Goal: Task Accomplishment & Management: Manage account settings

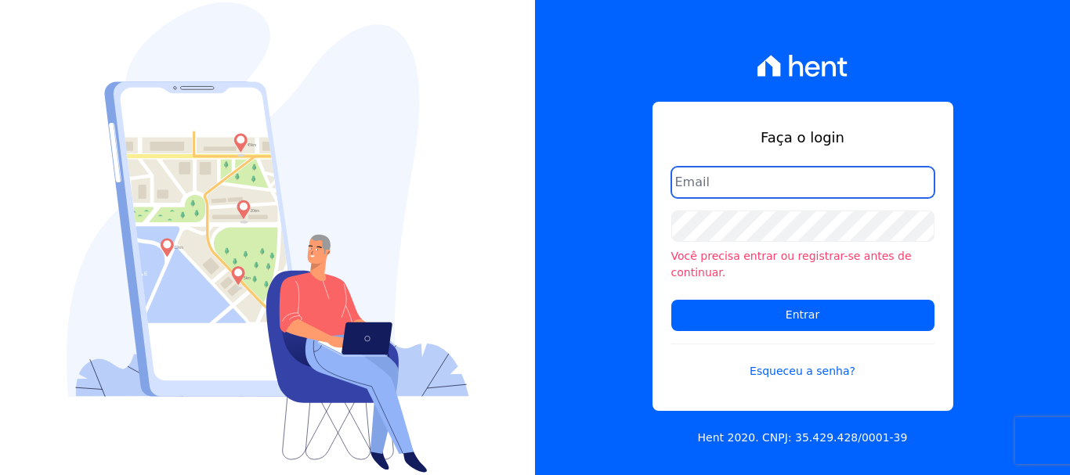
type input "[EMAIL_ADDRESS][DOMAIN_NAME]"
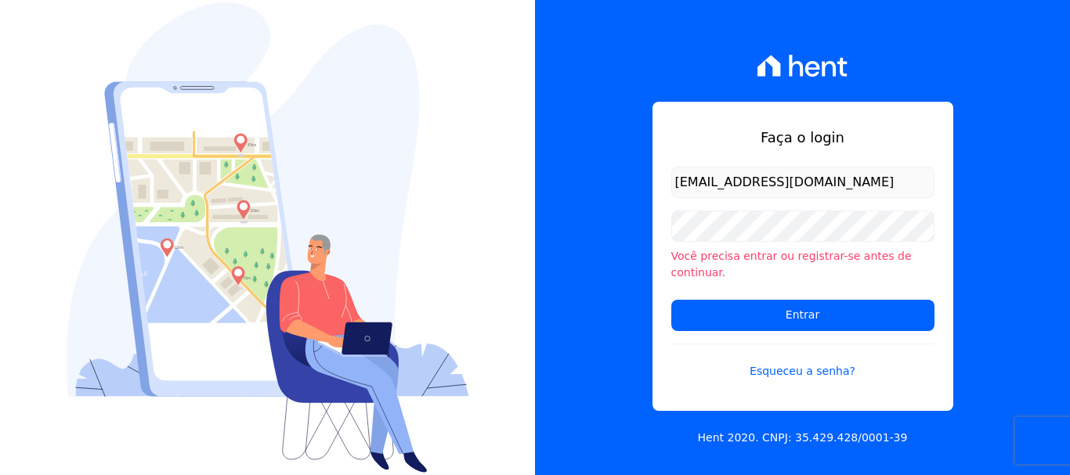
drag, startPoint x: 774, startPoint y: 208, endPoint x: 779, endPoint y: 198, distance: 11.2
click at [774, 208] on form "documentos@fronteimoveis.com.br Você precisa entrar ou registrar-se antes de co…" at bounding box center [802, 283] width 263 height 232
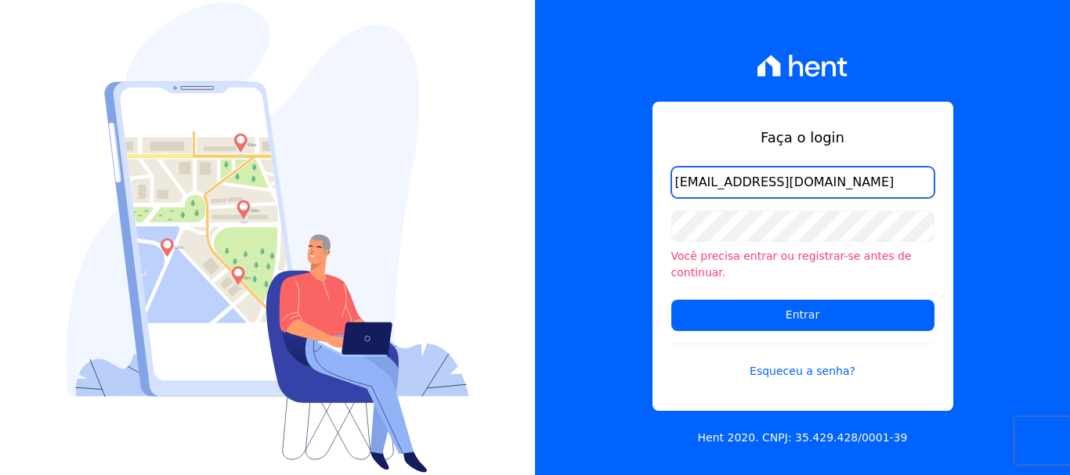
drag, startPoint x: 789, startPoint y: 194, endPoint x: 800, endPoint y: 202, distance: 13.5
click at [789, 194] on input "documentos@fronteimoveis.com.br" at bounding box center [802, 182] width 263 height 31
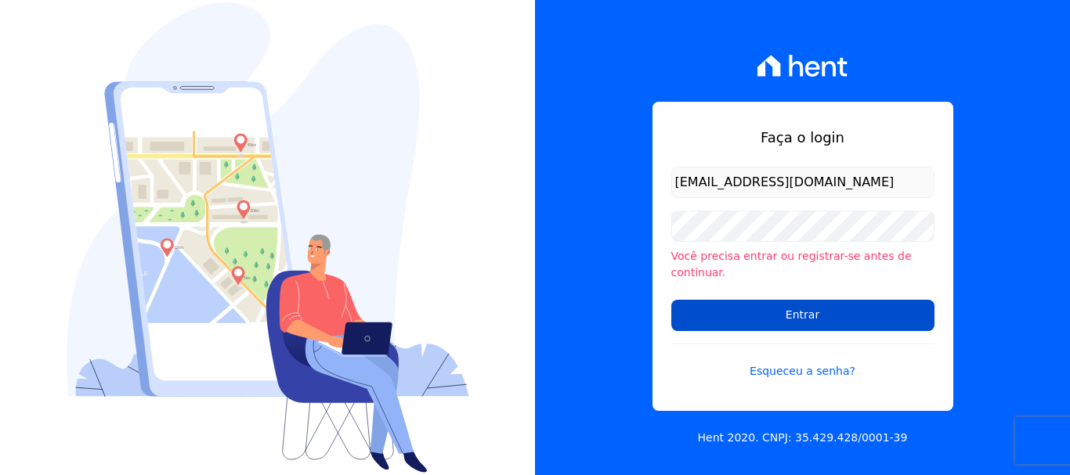
click at [829, 303] on input "Entrar" at bounding box center [802, 315] width 263 height 31
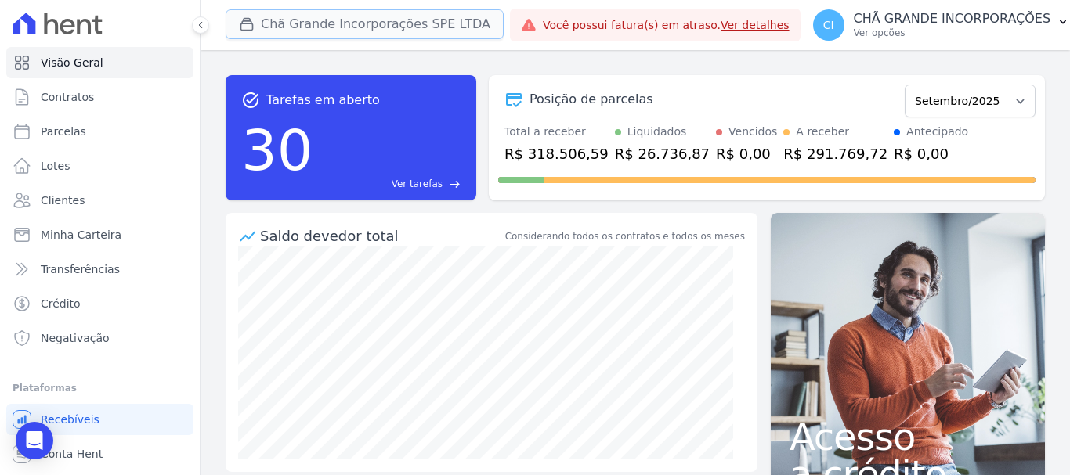
click at [301, 28] on button "Chã Grande Incorporações SPE LTDA" at bounding box center [365, 24] width 278 height 30
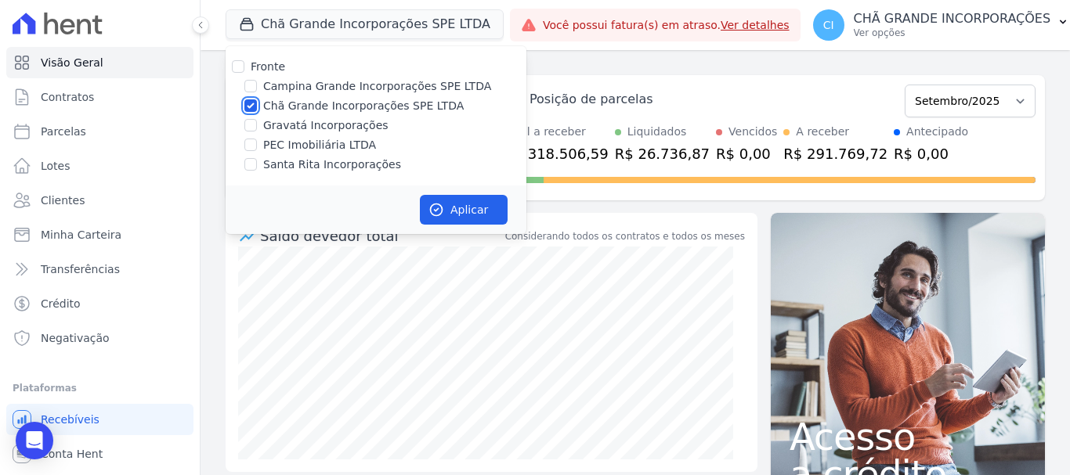
click at [247, 106] on input "Chã Grande Incorporações SPE LTDA" at bounding box center [250, 105] width 13 height 13
checkbox input "false"
click at [294, 82] on label "Campina Grande Incorporações SPE LTDA" at bounding box center [377, 86] width 228 height 16
click at [257, 82] on input "Campina Grande Incorporações SPE LTDA" at bounding box center [250, 86] width 13 height 13
checkbox input "true"
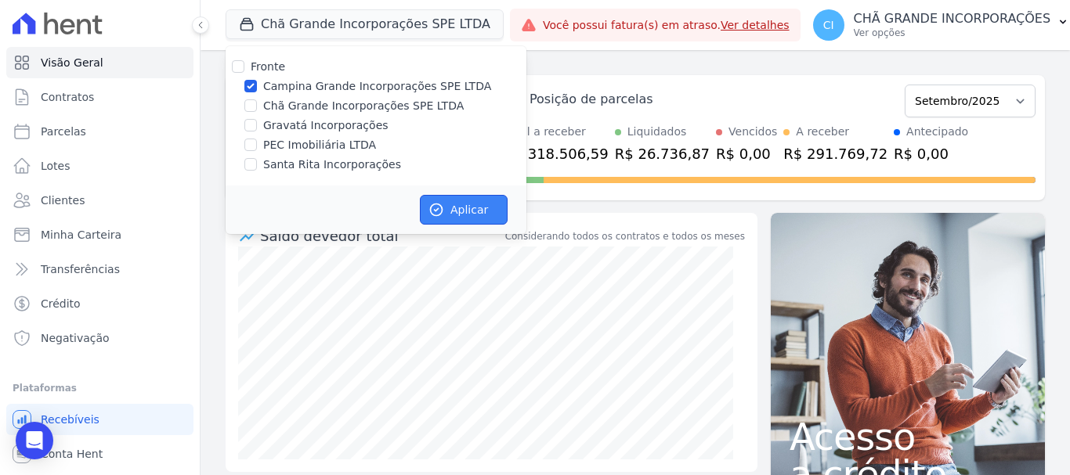
click at [477, 211] on button "Aplicar" at bounding box center [464, 210] width 88 height 30
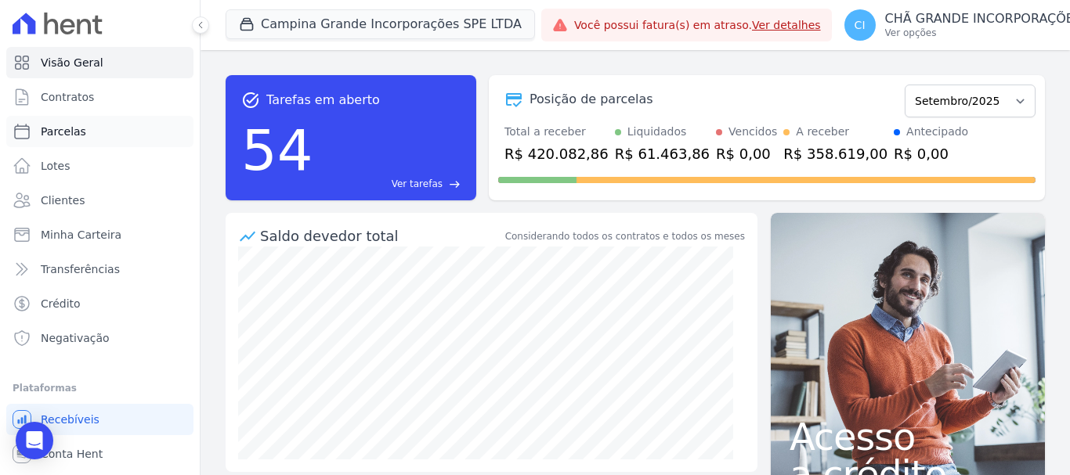
click at [61, 132] on span "Parcelas" at bounding box center [63, 132] width 45 height 16
select select
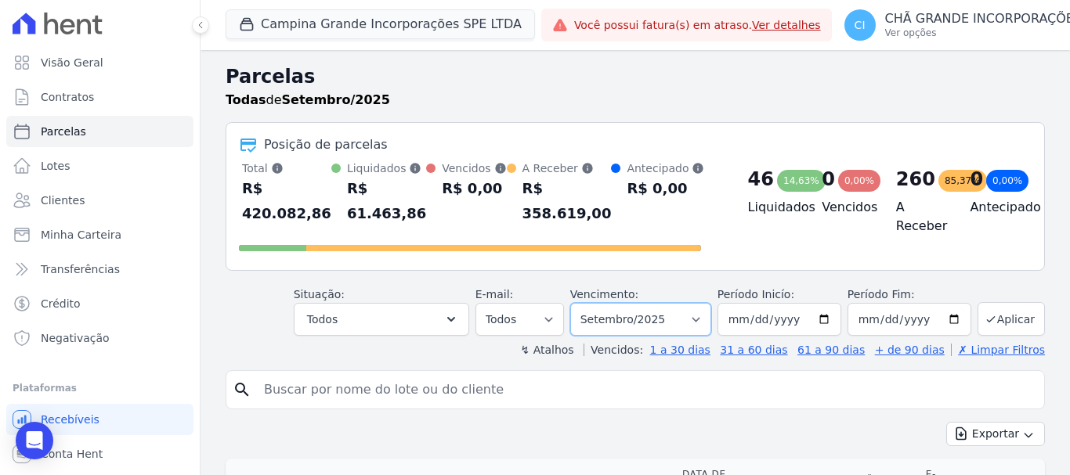
click at [640, 319] on select "Filtrar por período ──────── Todos os meses Janeiro/2023 Fevereiro/2023 Março/2…" at bounding box center [640, 319] width 141 height 33
select select "07/2025"
click at [580, 303] on select "Filtrar por período ──────── Todos os meses Janeiro/2023 Fevereiro/2023 Março/2…" at bounding box center [640, 319] width 141 height 33
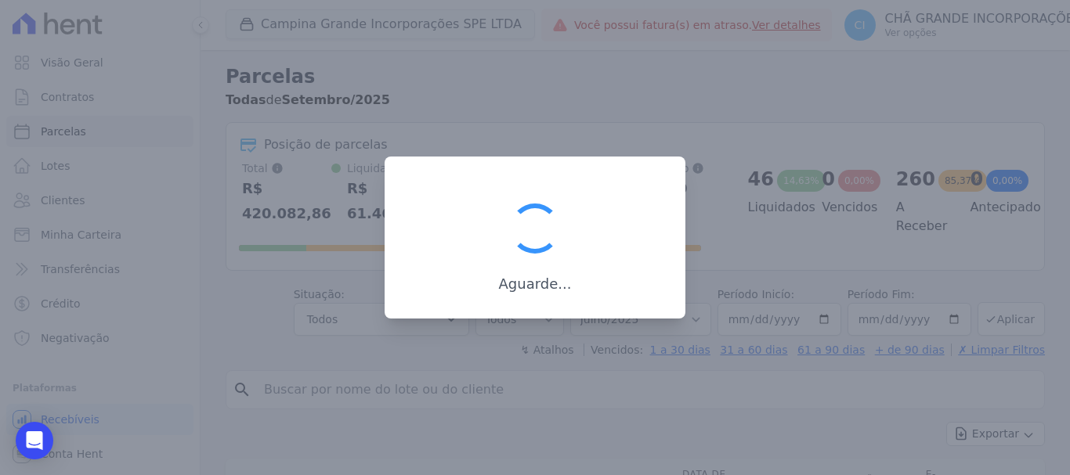
click at [478, 382] on div at bounding box center [535, 237] width 1070 height 475
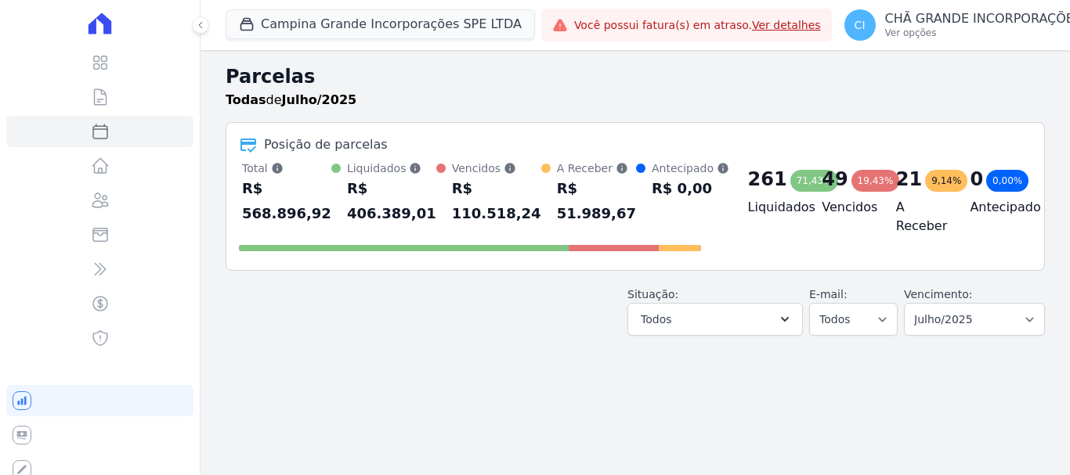
select select
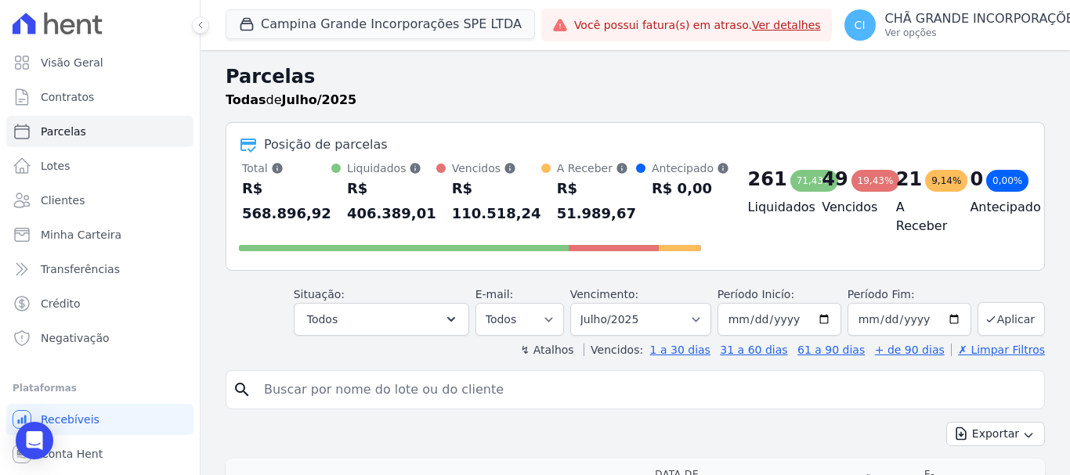
click at [616, 388] on input "search" at bounding box center [646, 389] width 783 height 31
click at [652, 325] on select "Filtrar por período ──────── Todos os meses Janeiro/2023 Fevereiro/2023 Março/2…" at bounding box center [640, 319] width 141 height 33
select select "06/2025"
click at [580, 303] on select "Filtrar por período ──────── Todos os meses Janeiro/2023 Fevereiro/2023 Março/2…" at bounding box center [640, 319] width 141 height 33
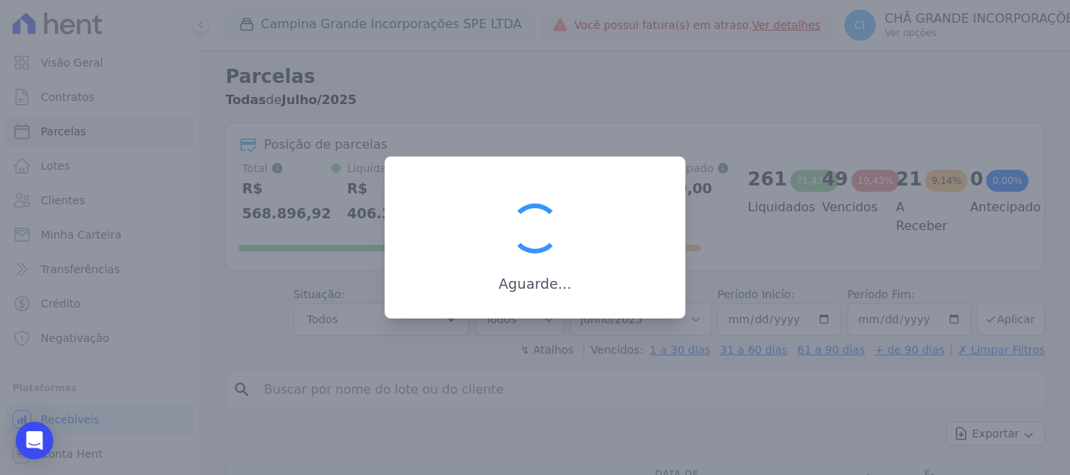
click at [483, 362] on div at bounding box center [535, 237] width 1070 height 475
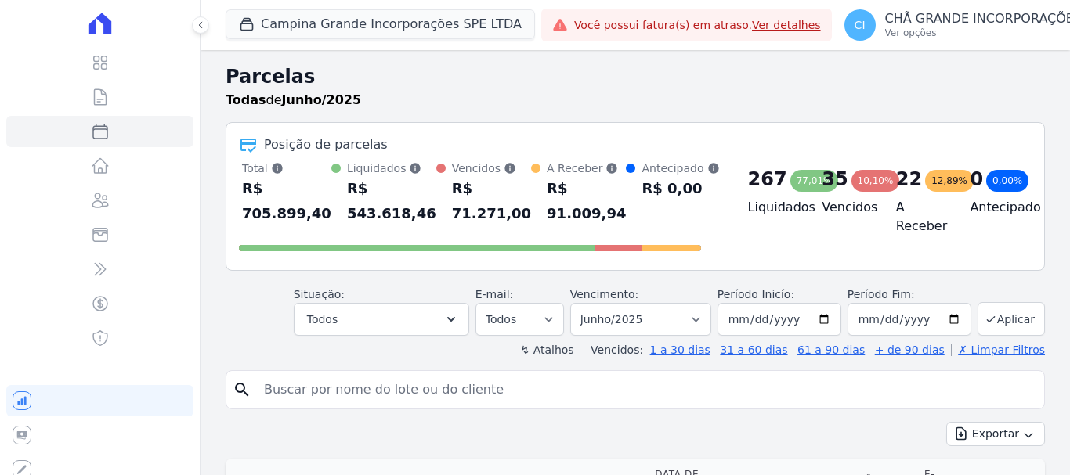
select select
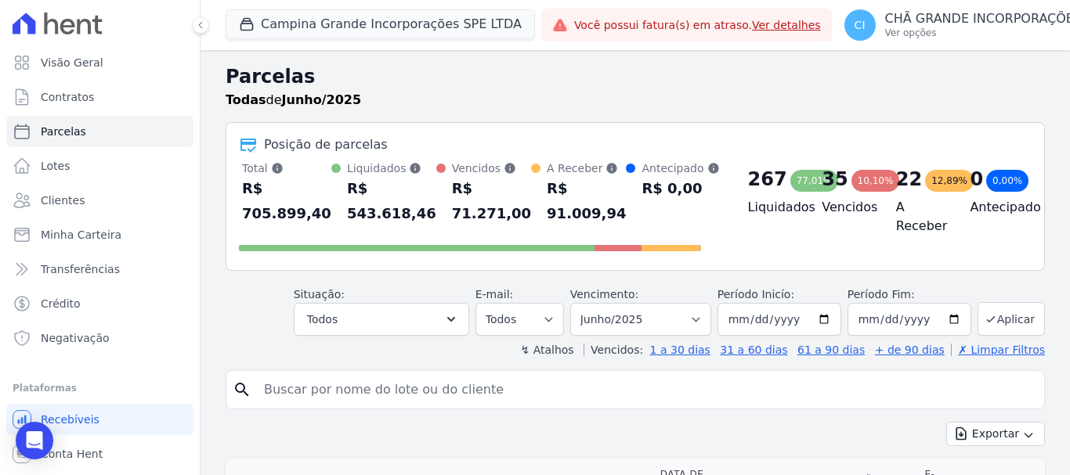
click at [792, 381] on input "search" at bounding box center [646, 389] width 783 height 31
type input "lady"
select select
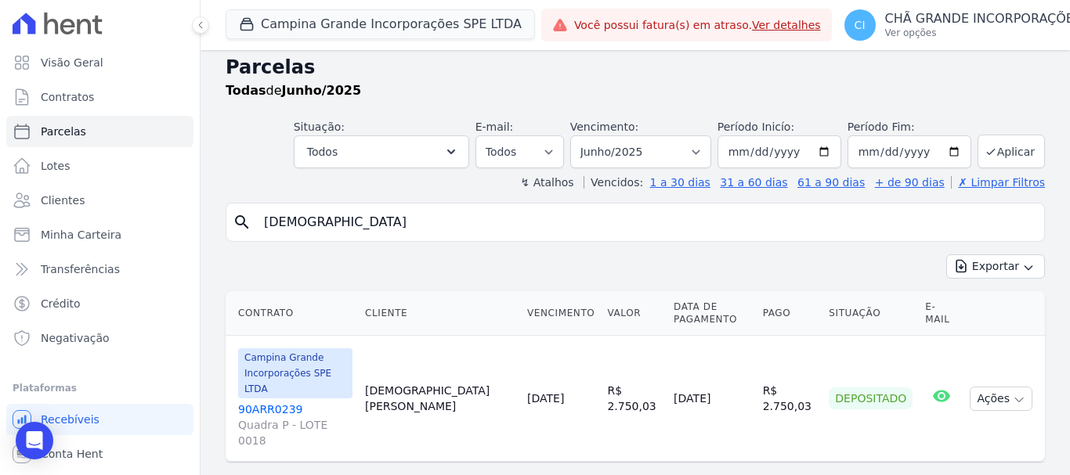
scroll to position [13, 0]
